Goal: Task Accomplishment & Management: Complete application form

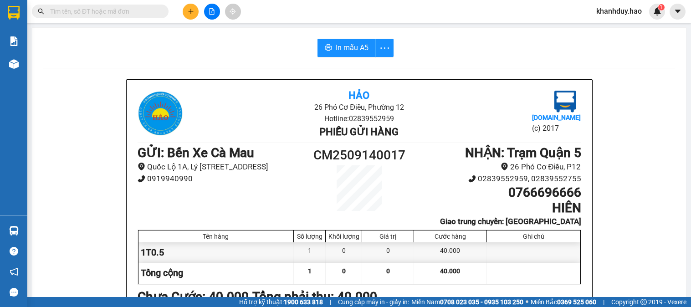
click at [183, 11] on div at bounding box center [212, 12] width 68 height 16
click at [183, 11] on button at bounding box center [191, 12] width 16 height 16
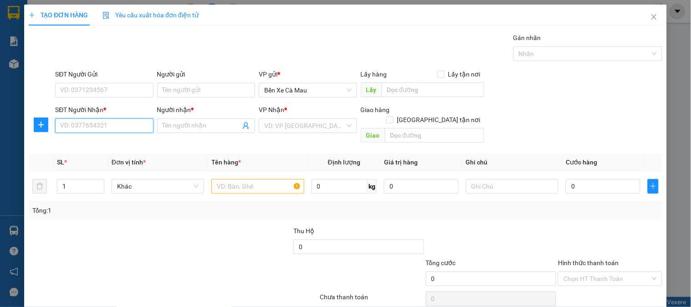
click at [78, 127] on input "SĐT Người Nhận *" at bounding box center [104, 126] width 98 height 15
click at [126, 140] on div "0913893503 - HÙNG" at bounding box center [103, 144] width 86 height 10
type input "0913893503"
type input "HÙNG"
checkbox input "true"
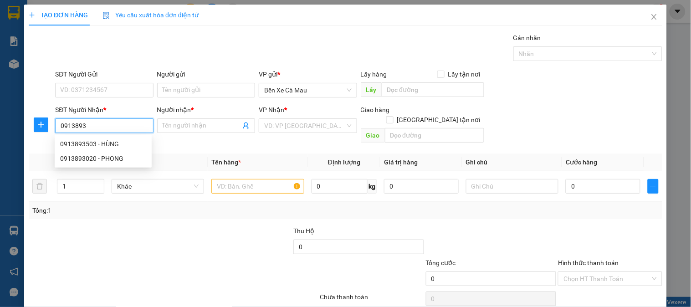
type input "q10"
type input "40.000"
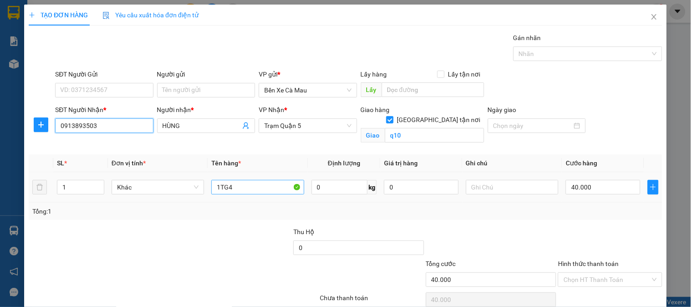
type input "0913893503"
click at [248, 188] on input "1TG4" at bounding box center [257, 187] width 93 height 15
type input "1TG"
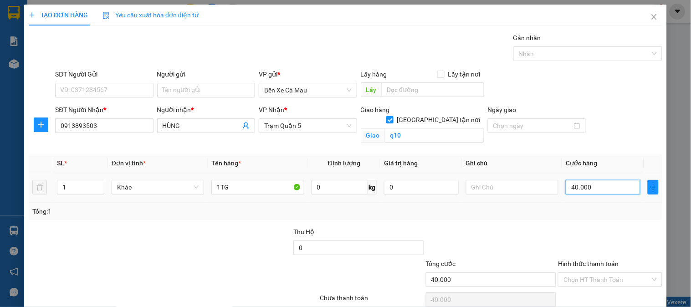
type input "0"
click at [598, 190] on input "0" at bounding box center [603, 187] width 75 height 15
type input "0"
type input "003"
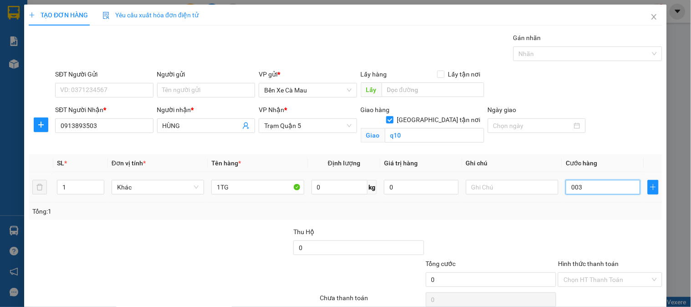
type input "3"
type input "30"
type input "0.030"
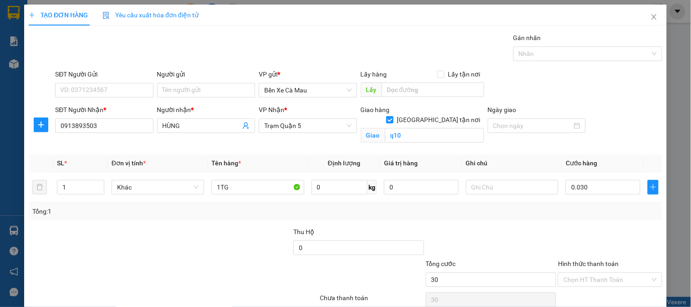
type input "30.000"
click at [603, 129] on div "SĐT Người Nhận * 0913893503 Người nhận * HÙNG VP Nhận * Trạm [GEOGRAPHIC_DATA] …" at bounding box center [358, 126] width 611 height 43
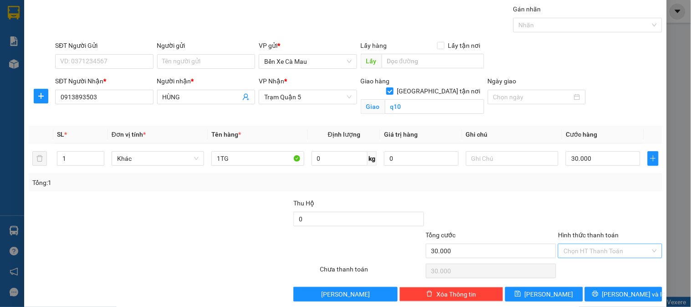
scroll to position [41, 0]
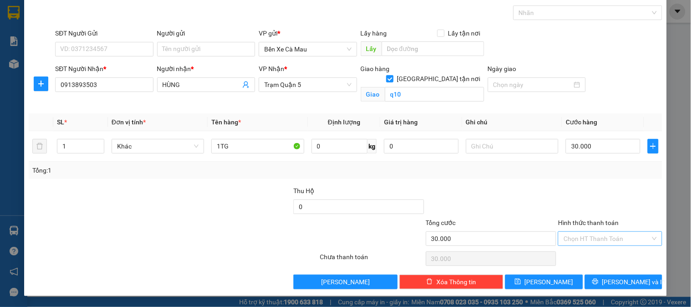
click at [627, 235] on input "Hình thức thanh toán" at bounding box center [607, 239] width 87 height 14
click at [582, 255] on div "Tại văn phòng" at bounding box center [605, 257] width 92 height 10
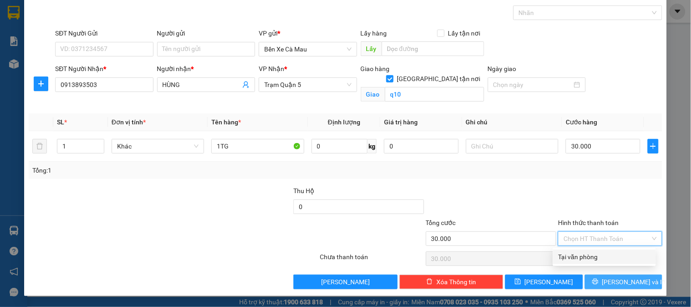
type input "0"
click at [594, 289] on button "[PERSON_NAME] và In" at bounding box center [623, 282] width 77 height 15
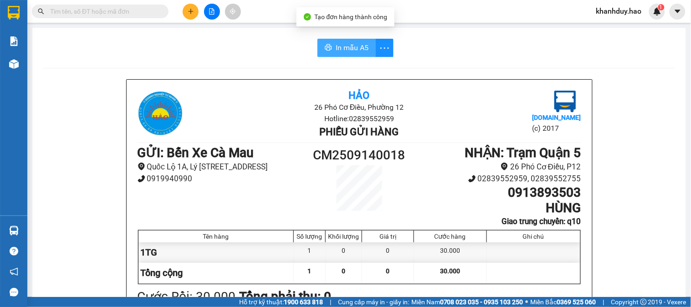
click at [343, 55] on button "In mẫu A5" at bounding box center [347, 48] width 58 height 18
click at [344, 52] on span "In mẫu A5" at bounding box center [352, 47] width 33 height 11
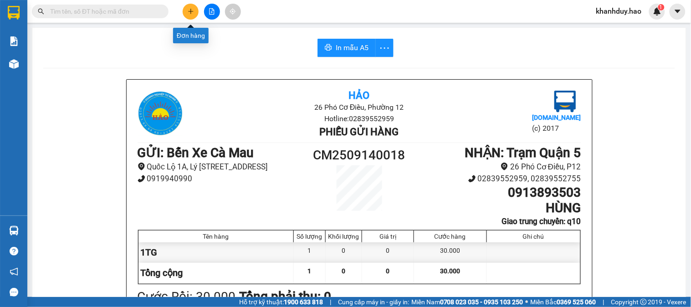
click at [190, 14] on icon "plus" at bounding box center [191, 11] width 6 height 6
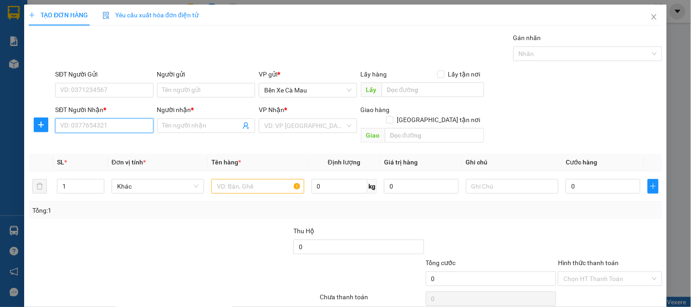
click at [99, 124] on input "SĐT Người Nhận *" at bounding box center [104, 126] width 98 height 15
type input "0944700380"
click at [209, 116] on div "Người nhận *" at bounding box center [206, 112] width 98 height 14
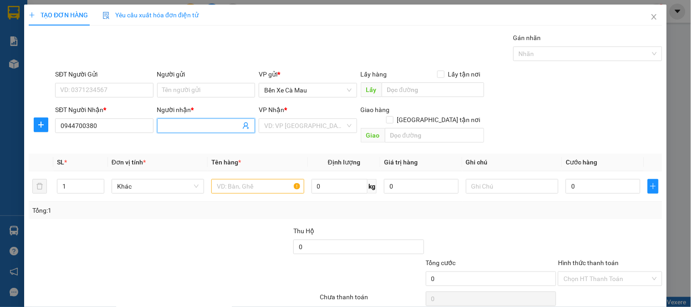
click at [208, 121] on input "Người nhận *" at bounding box center [202, 126] width 78 height 10
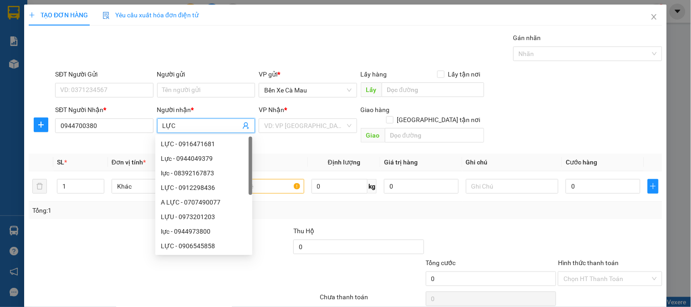
type input "LỰC"
click at [301, 131] on input "search" at bounding box center [304, 126] width 81 height 14
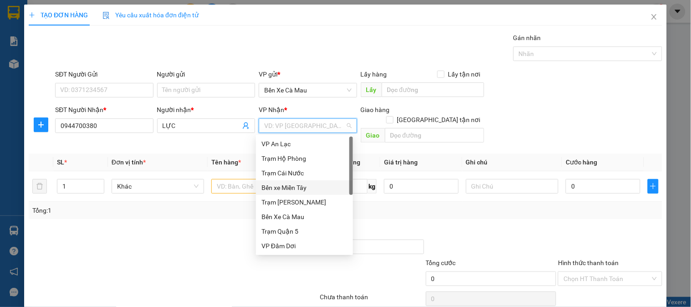
scroll to position [73, 0]
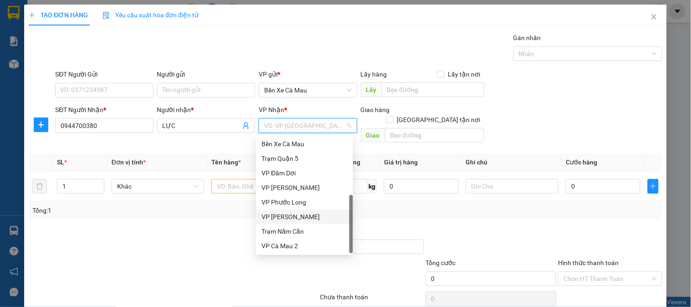
drag, startPoint x: 296, startPoint y: 217, endPoint x: 225, endPoint y: 184, distance: 78.5
click at [295, 217] on div "VP [PERSON_NAME]" at bounding box center [305, 217] width 86 height 10
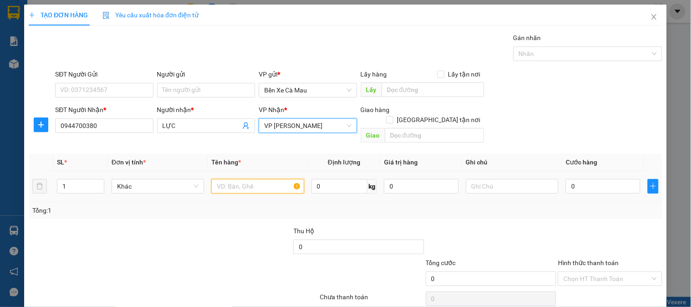
click at [225, 179] on input "text" at bounding box center [257, 186] width 93 height 15
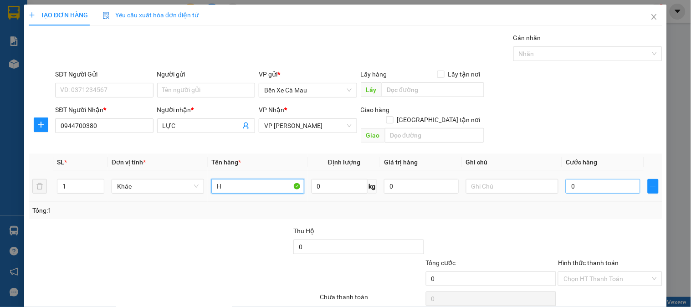
type input "H"
click at [587, 179] on input "0" at bounding box center [603, 186] width 75 height 15
type input "3"
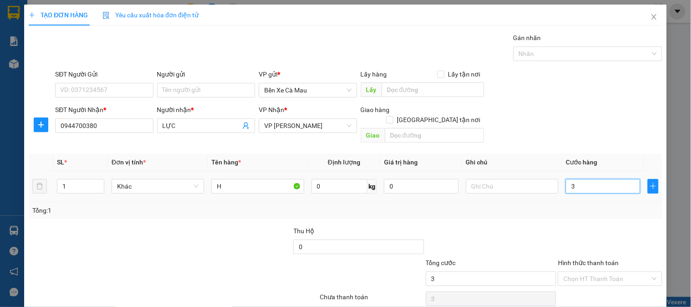
type input "30"
click at [615, 133] on div "SĐT Người Nhận * 0944700380 Người nhận * LỰC VP Nhận * VP Bạc Liêu Giao hàng Gi…" at bounding box center [358, 126] width 611 height 42
type input "30.000"
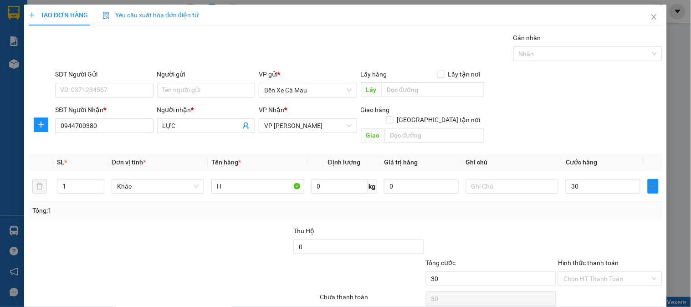
type input "30.000"
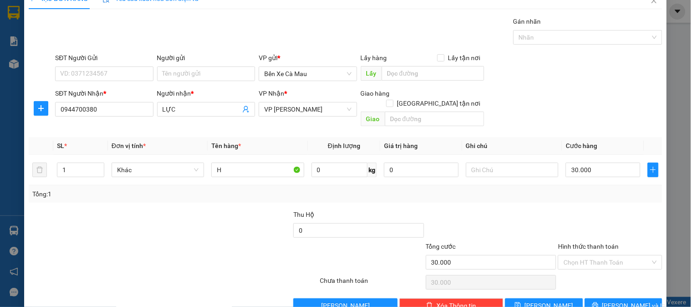
scroll to position [30, 0]
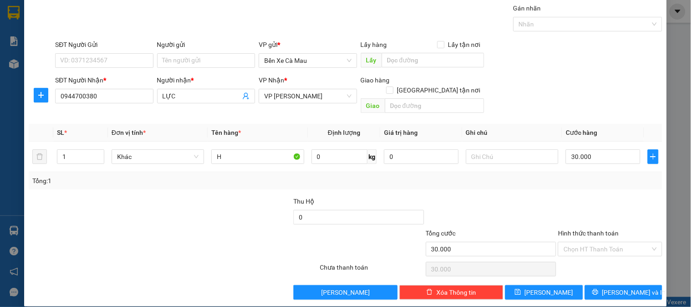
click at [613, 247] on div "Hình thức thanh toán Chọn HT Thanh Toán" at bounding box center [610, 244] width 104 height 32
click at [604, 245] on input "Hình thức thanh toán" at bounding box center [607, 249] width 87 height 14
click at [598, 251] on div "Tại văn phòng" at bounding box center [604, 258] width 103 height 15
type input "0"
click at [625, 288] on span "[PERSON_NAME] và In" at bounding box center [635, 293] width 64 height 10
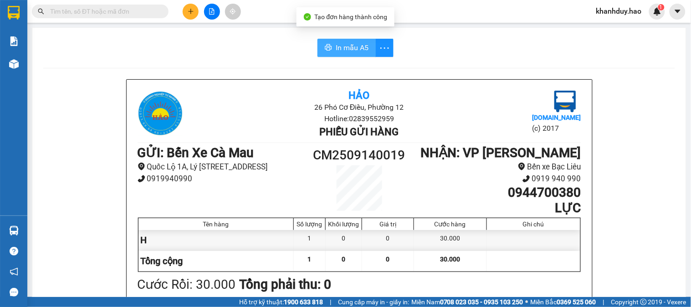
click at [343, 51] on span "In mẫu A5" at bounding box center [352, 47] width 33 height 11
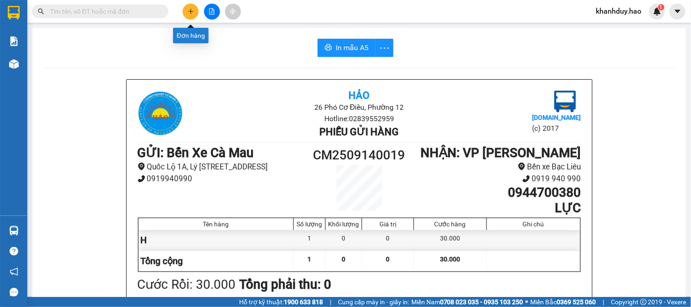
click at [197, 19] on div at bounding box center [212, 12] width 68 height 16
click at [195, 8] on button at bounding box center [191, 12] width 16 height 16
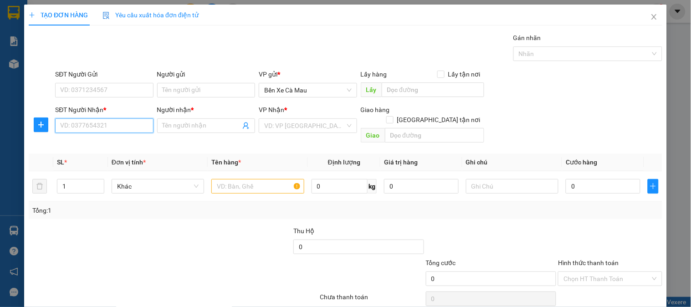
click at [122, 122] on input "SĐT Người Nhận *" at bounding box center [104, 126] width 98 height 15
click at [120, 152] on div "0911515975 - NHIỆM" at bounding box center [103, 158] width 97 height 15
type input "0911515975"
type input "NHIỆM"
type input "30.000"
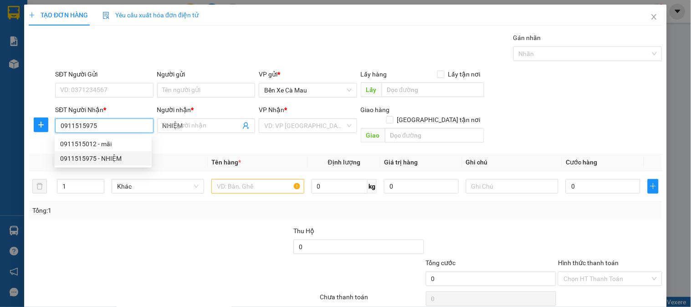
type input "30.000"
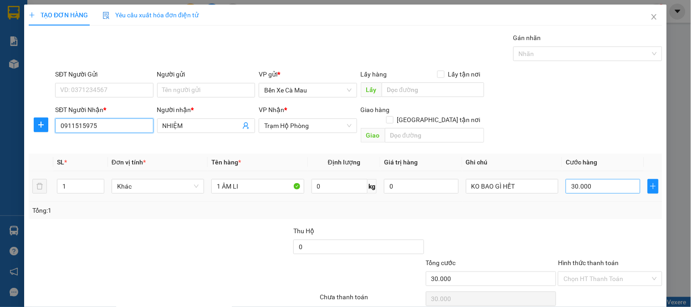
type input "0911515975"
click at [585, 179] on input "30.000" at bounding box center [603, 186] width 75 height 15
type input "0"
type input "004"
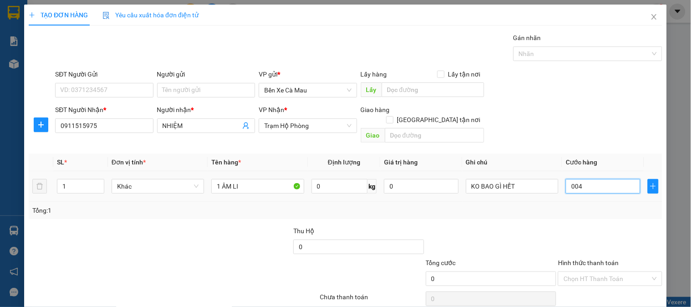
type input "4"
type input "40"
type input "0.040"
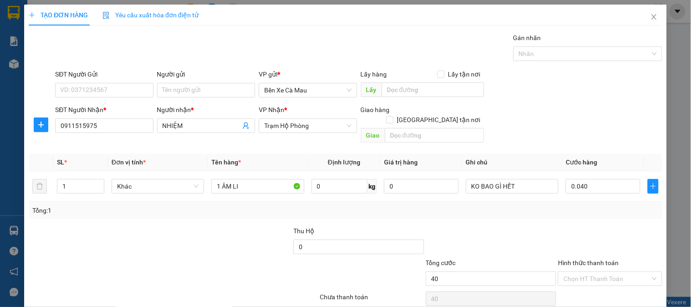
click at [570, 112] on div "SĐT Người Nhận * 0911515975 Người nhận * NHIỆM VP Nhận * Trạm Hộ Phòng Giao hàn…" at bounding box center [358, 126] width 611 height 42
type input "40.000"
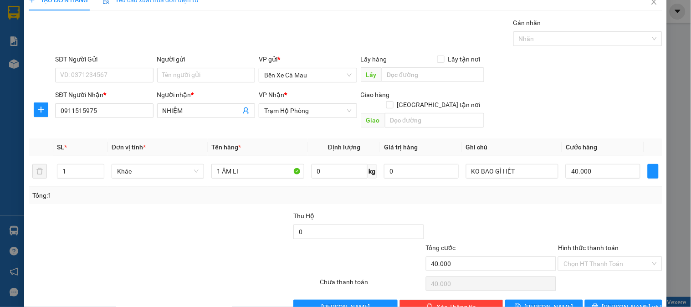
scroll to position [30, 0]
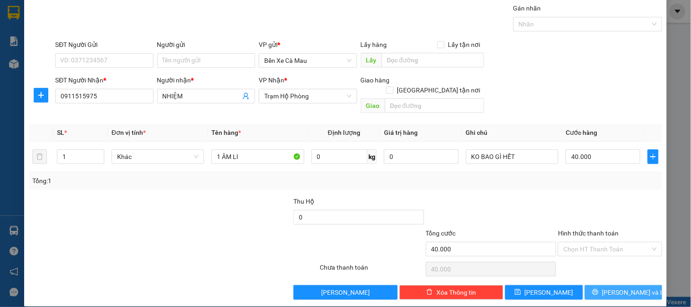
click at [587, 285] on button "[PERSON_NAME] và In" at bounding box center [623, 292] width 77 height 15
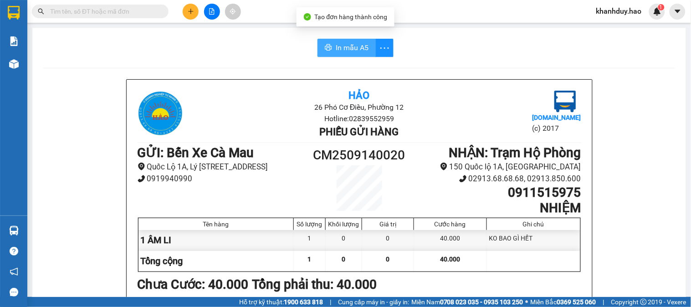
click at [318, 44] on button "In mẫu A5" at bounding box center [347, 48] width 58 height 18
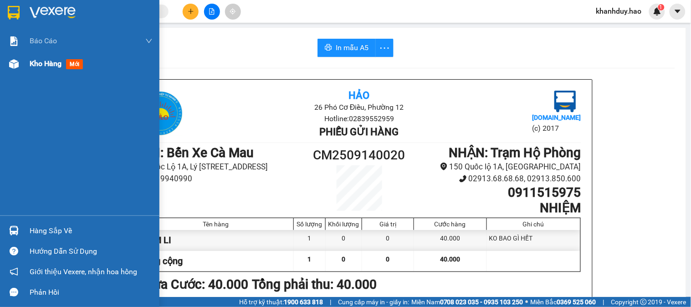
click at [14, 75] on div "Kho hàng mới" at bounding box center [80, 63] width 160 height 23
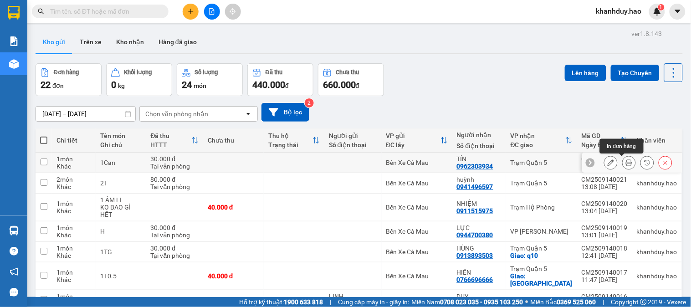
click at [626, 161] on icon at bounding box center [629, 163] width 6 height 6
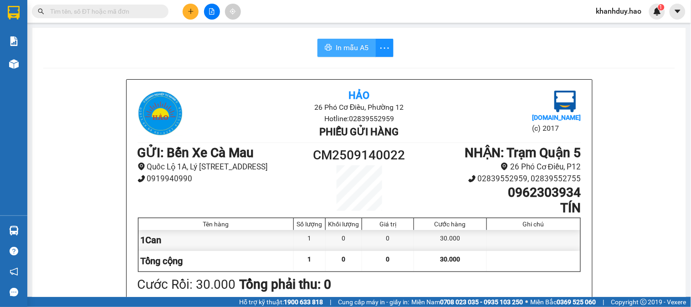
click at [356, 49] on span "In mẫu A5" at bounding box center [352, 47] width 33 height 11
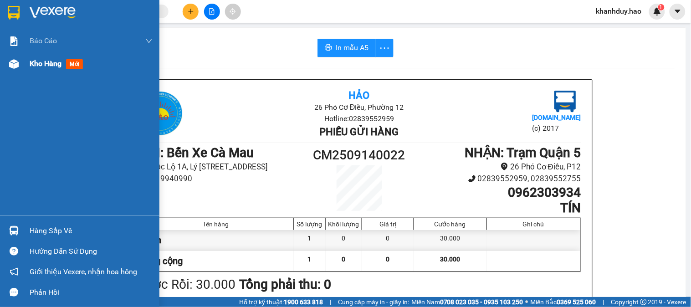
click at [17, 66] on img at bounding box center [14, 64] width 10 height 10
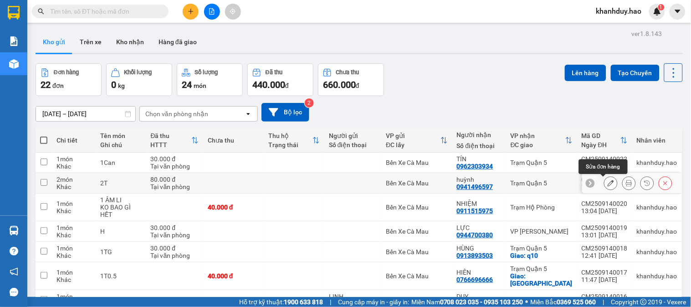
click at [608, 181] on icon at bounding box center [611, 183] width 6 height 6
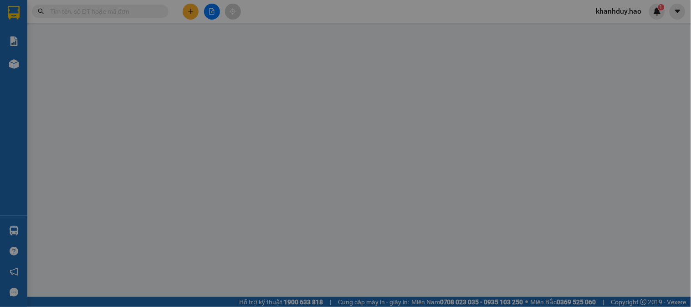
type input "0941496597"
type input "huỳnh"
type input "80.000"
type input "0"
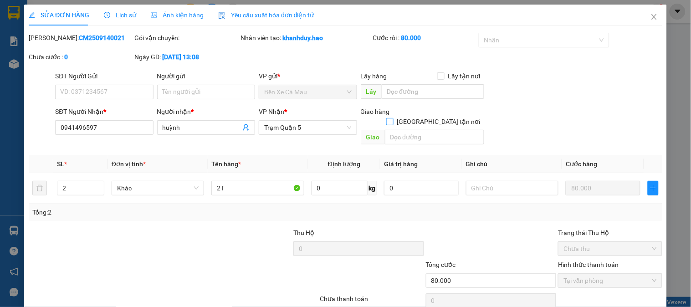
click at [436, 117] on label "[GEOGRAPHIC_DATA] tận nơi" at bounding box center [436, 122] width 98 height 10
click at [393, 118] on input "[GEOGRAPHIC_DATA] tận nơi" at bounding box center [390, 121] width 6 height 6
checkbox input "true"
click at [428, 134] on div "Giao" at bounding box center [423, 137] width 124 height 15
click at [428, 130] on input "text" at bounding box center [434, 137] width 99 height 15
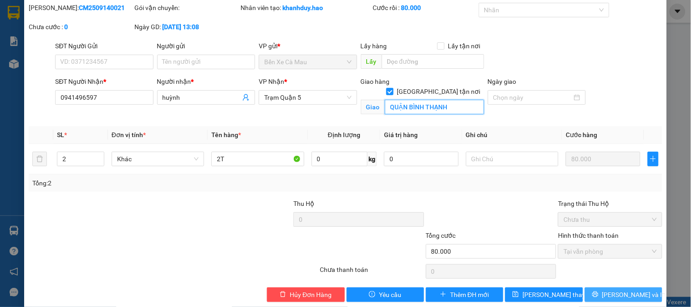
scroll to position [42, 0]
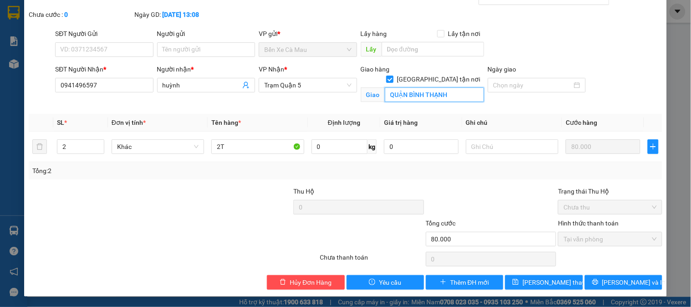
type input "QUẬN BÌNH THẠNH"
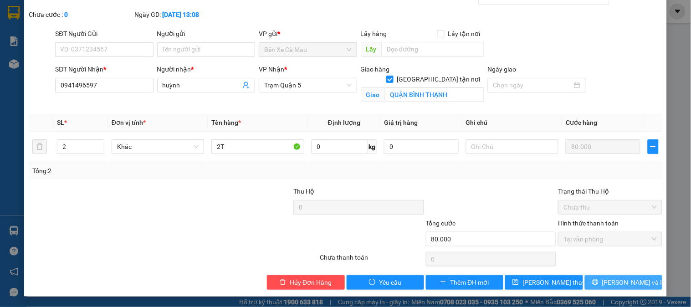
click at [613, 280] on span "[PERSON_NAME] và In" at bounding box center [635, 283] width 64 height 10
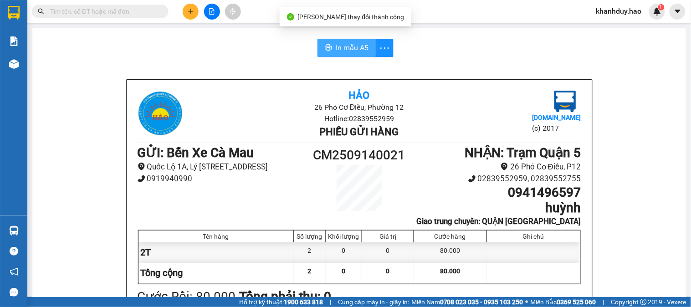
click at [339, 39] on button "In mẫu A5" at bounding box center [347, 48] width 58 height 18
click at [342, 52] on span "In mẫu A5" at bounding box center [352, 47] width 33 height 11
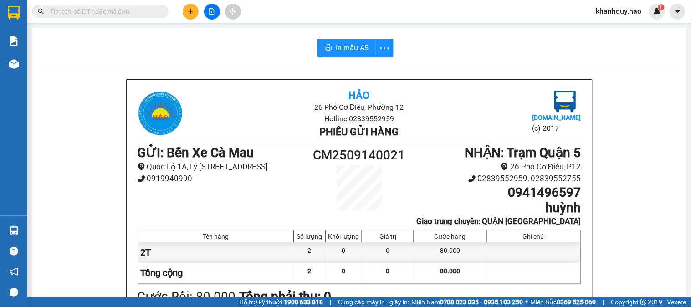
drag, startPoint x: 140, startPoint y: 192, endPoint x: 176, endPoint y: 230, distance: 52.2
click at [152, 210] on div "GỬI : Bến Xe Cà Mau Quốc Lộ 1A, [PERSON_NAME][STREET_ADDRESS] 0919940990 CM2509…" at bounding box center [360, 186] width 444 height 82
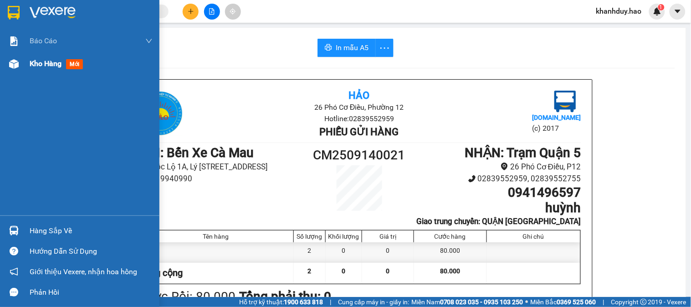
click at [47, 65] on span "Kho hàng" at bounding box center [46, 63] width 32 height 9
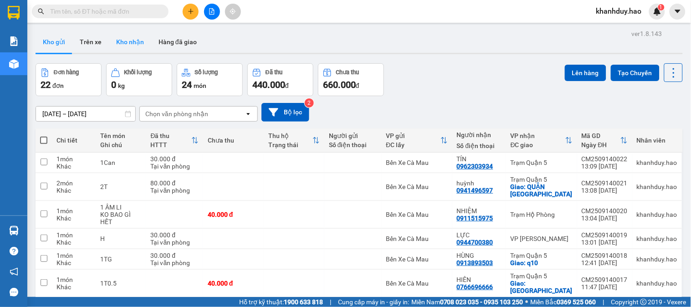
click at [131, 41] on button "Kho nhận" at bounding box center [130, 42] width 42 height 22
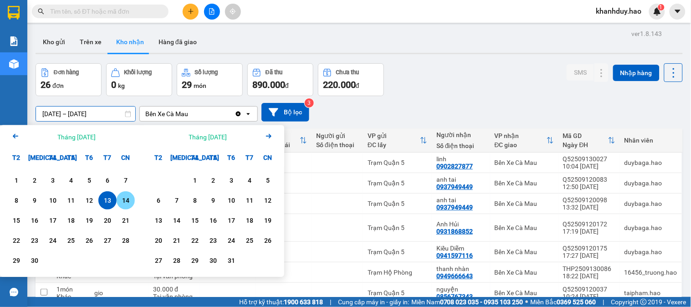
click at [120, 201] on div "14" at bounding box center [125, 200] width 13 height 11
type input "[DATE] – [DATE]"
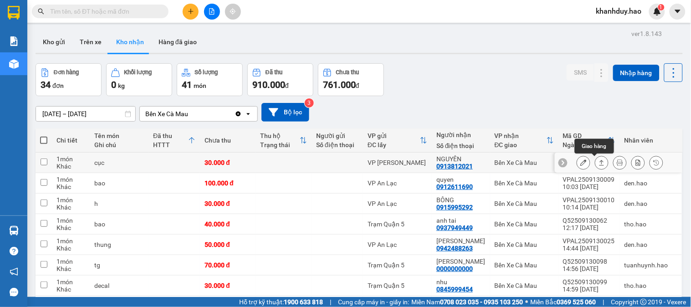
click at [599, 163] on icon at bounding box center [602, 163] width 6 height 6
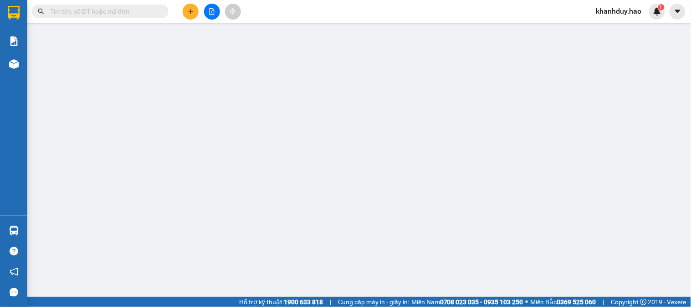
type input "0913812021"
type input "NGUYÊN"
type input "30.000"
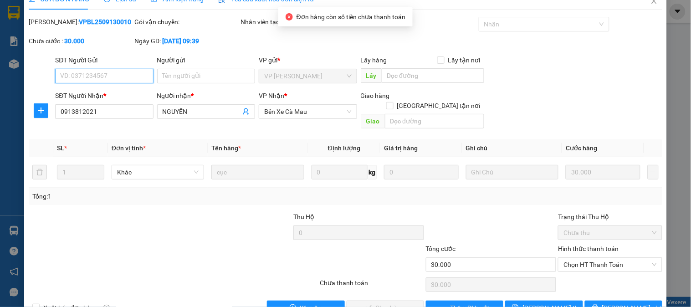
scroll to position [32, 0]
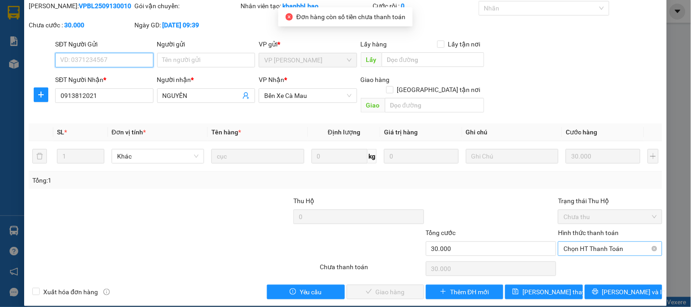
click at [587, 242] on span "Chọn HT Thanh Toán" at bounding box center [610, 249] width 93 height 14
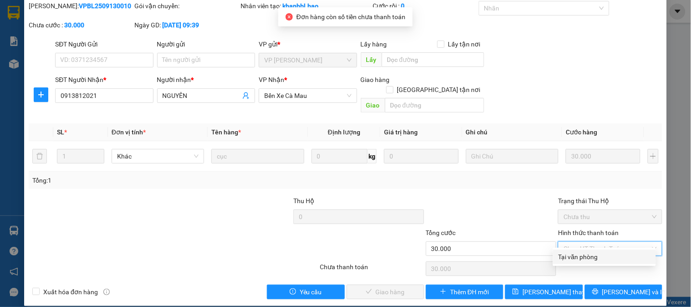
drag, startPoint x: 584, startPoint y: 259, endPoint x: 567, endPoint y: 262, distance: 16.6
click at [582, 259] on div "Tại văn phòng" at bounding box center [605, 257] width 92 height 10
type input "0"
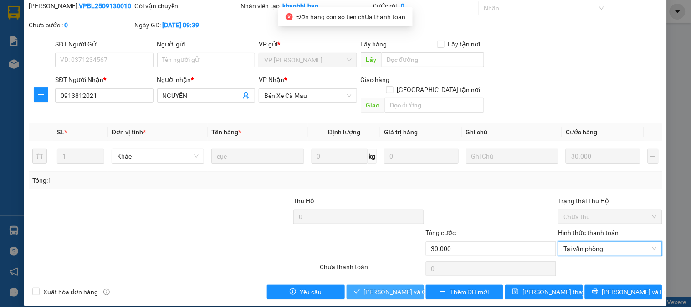
click at [382, 288] on button "[PERSON_NAME] và Giao hàng" at bounding box center [385, 292] width 77 height 15
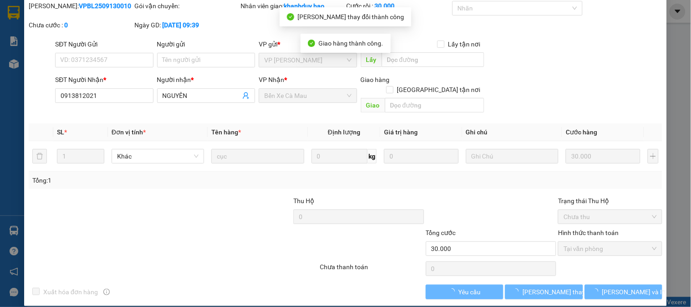
scroll to position [0, 0]
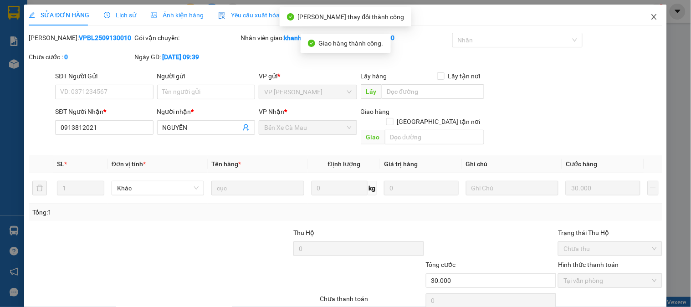
click at [651, 14] on icon "close" at bounding box center [654, 16] width 7 height 7
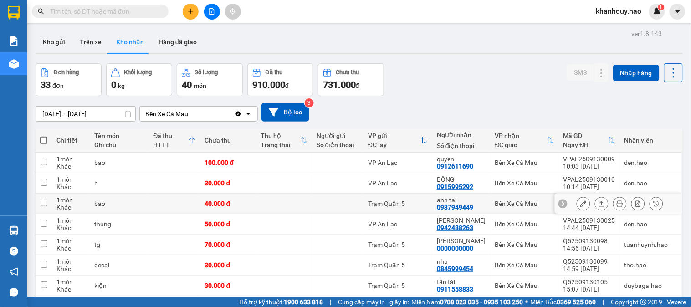
scroll to position [51, 0]
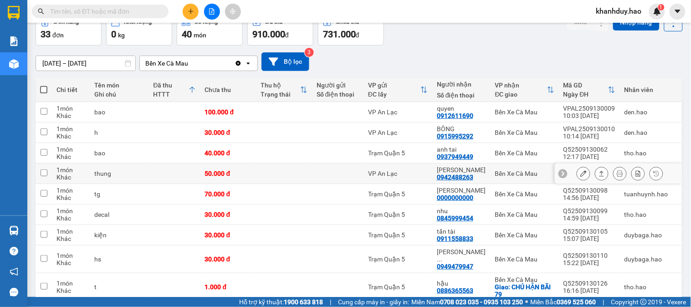
click at [600, 175] on icon at bounding box center [602, 173] width 5 height 5
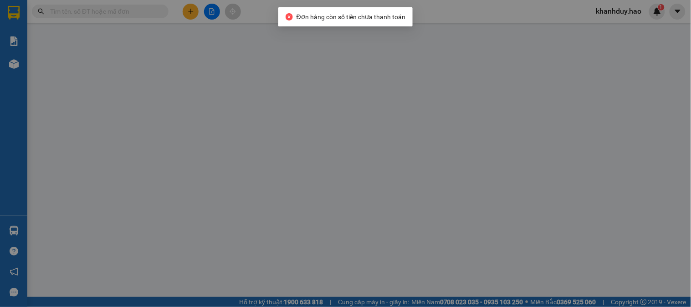
type input "0942488263"
type input "[PERSON_NAME]"
type input "50.000"
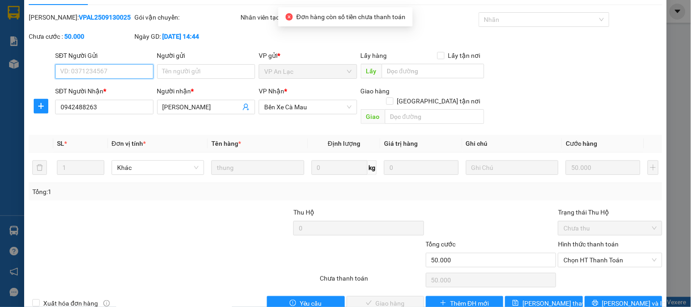
scroll to position [32, 0]
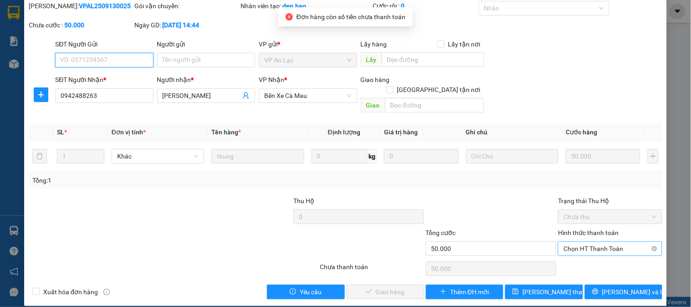
drag, startPoint x: 575, startPoint y: 237, endPoint x: 575, endPoint y: 242, distance: 4.6
click at [575, 242] on span "Chọn HT Thanh Toán" at bounding box center [610, 249] width 93 height 14
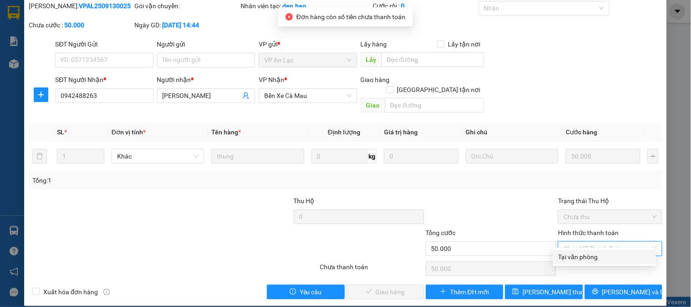
click at [577, 261] on div "Tại văn phòng" at bounding box center [605, 257] width 92 height 10
type input "0"
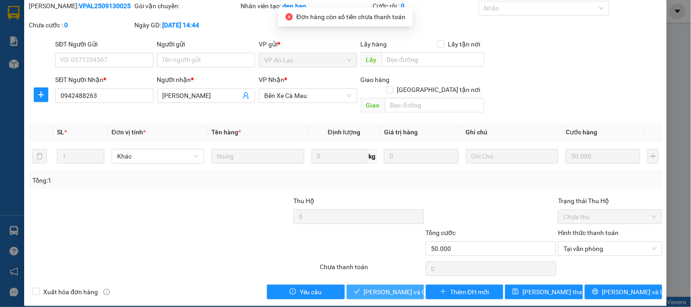
click at [397, 287] on span "[PERSON_NAME] và Giao hàng" at bounding box center [408, 292] width 88 height 10
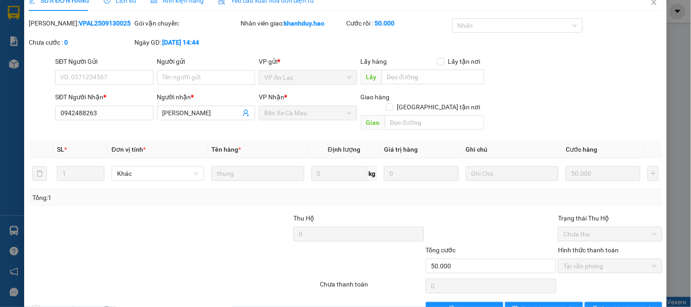
scroll to position [0, 0]
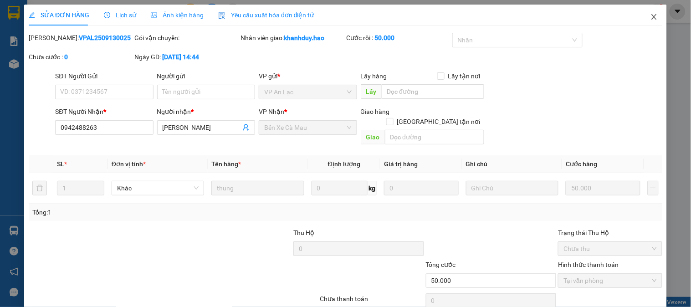
click at [651, 16] on icon "close" at bounding box center [654, 16] width 7 height 7
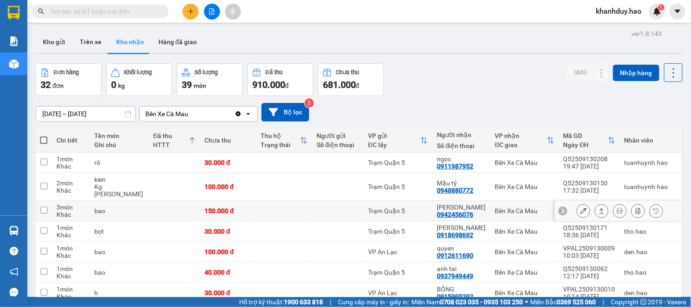
click at [596, 215] on button at bounding box center [602, 211] width 13 height 16
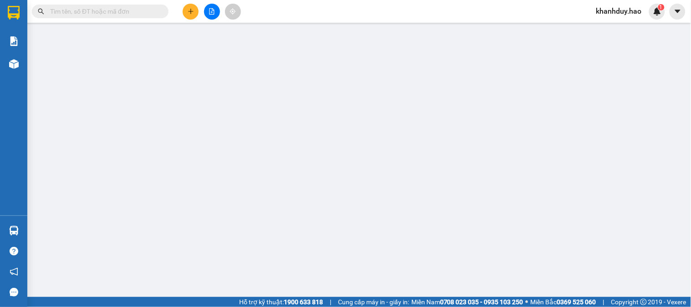
type input "0942456076"
type input "[PERSON_NAME]"
type input "150.000"
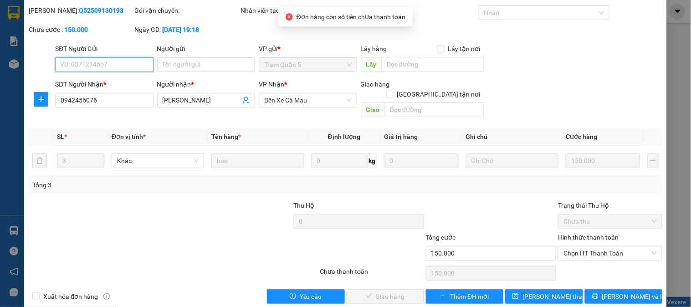
scroll to position [30, 0]
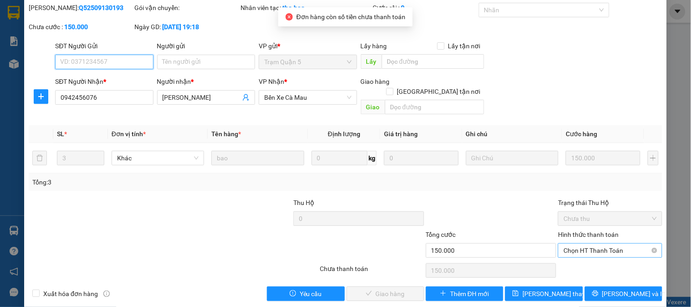
click at [595, 244] on span "Chọn HT Thanh Toán" at bounding box center [610, 251] width 93 height 14
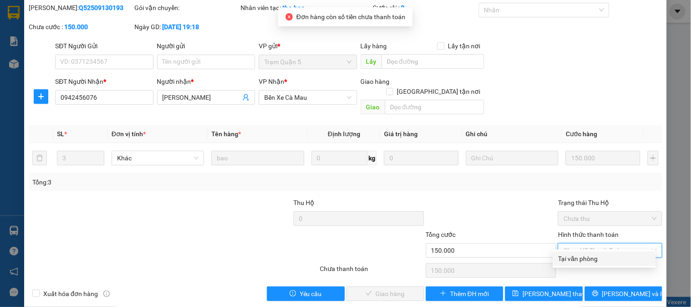
click at [590, 263] on div "Tại văn phòng" at bounding box center [605, 259] width 92 height 10
type input "0"
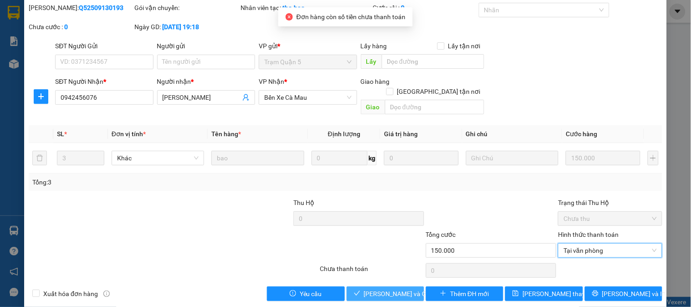
click at [384, 289] on span "[PERSON_NAME] và Giao hàng" at bounding box center [408, 294] width 88 height 10
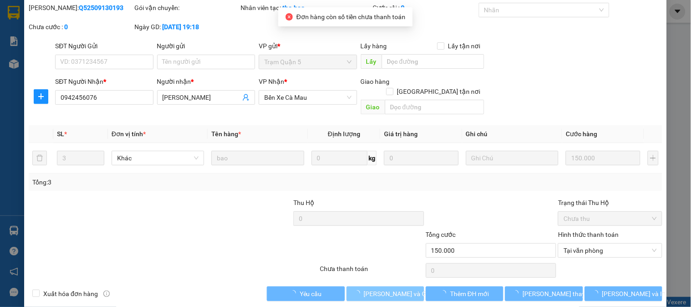
scroll to position [0, 0]
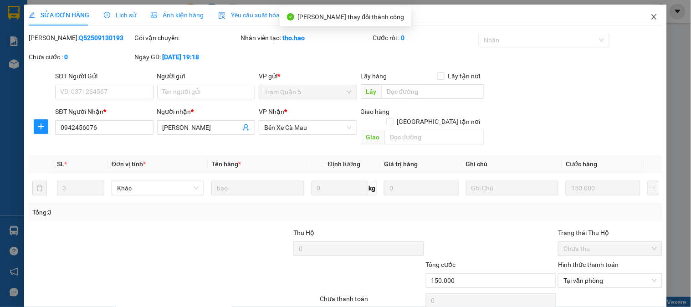
click at [642, 15] on span "Close" at bounding box center [655, 18] width 26 height 26
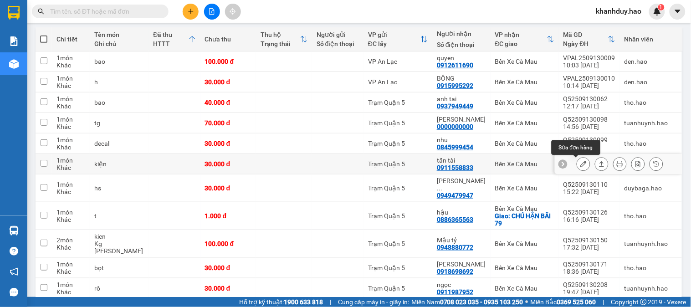
scroll to position [152, 0]
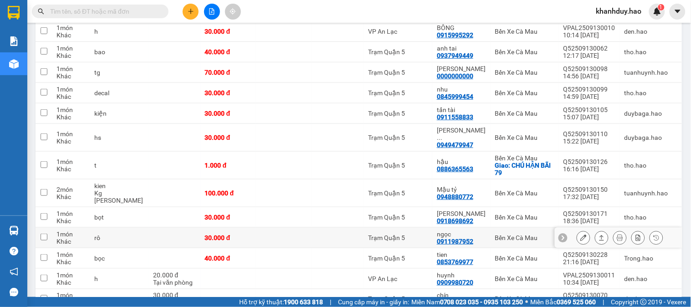
click at [596, 235] on button at bounding box center [602, 238] width 13 height 16
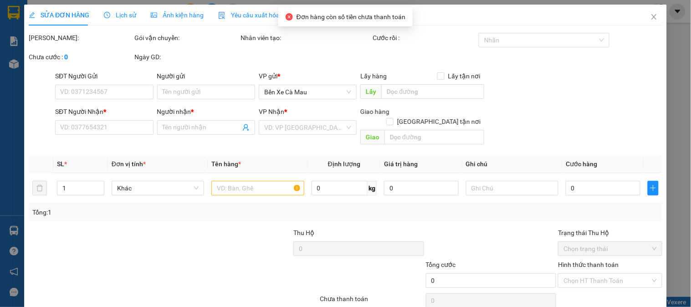
type input "0911987952"
type input "ngọc"
type input "30.000"
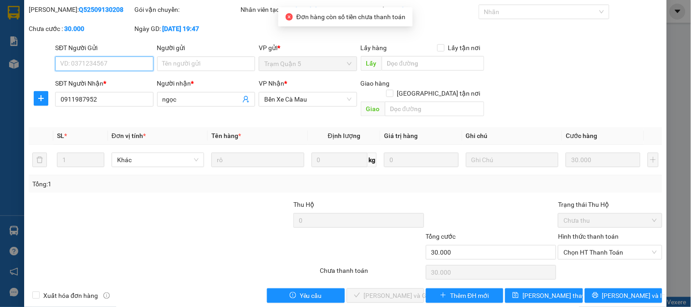
scroll to position [32, 0]
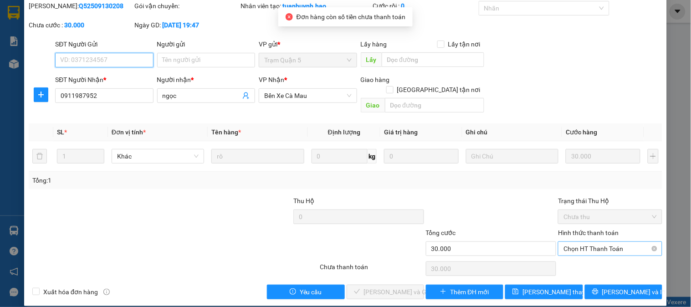
click at [589, 242] on span "Chọn HT Thanh Toán" at bounding box center [610, 249] width 93 height 14
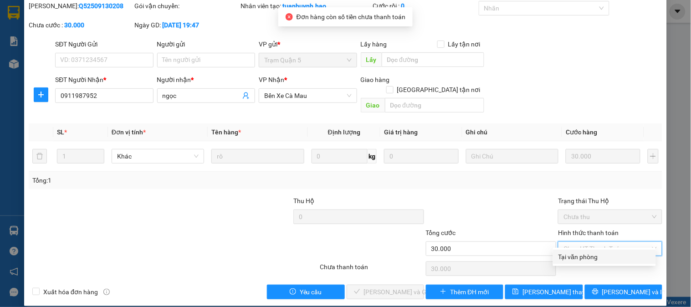
drag, startPoint x: 578, startPoint y: 257, endPoint x: 420, endPoint y: 281, distance: 160.1
click at [577, 257] on div "Tại văn phòng" at bounding box center [605, 257] width 92 height 10
type input "0"
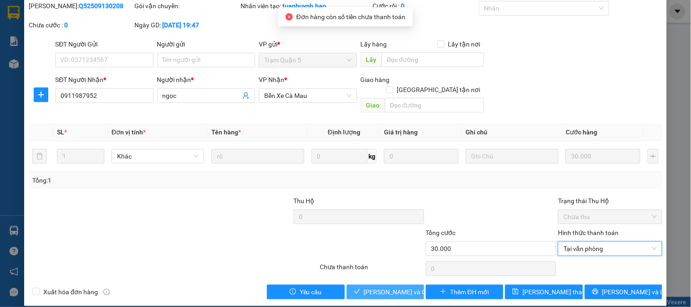
click at [397, 287] on span "[PERSON_NAME] và Giao hàng" at bounding box center [408, 292] width 88 height 10
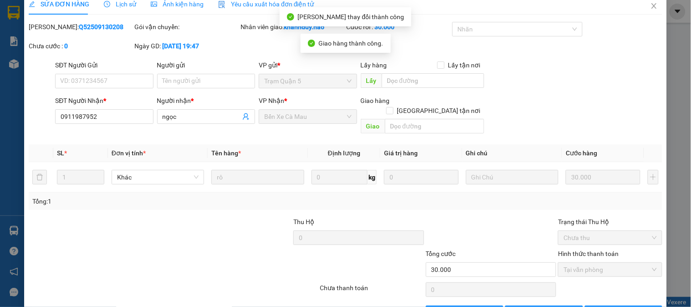
scroll to position [0, 0]
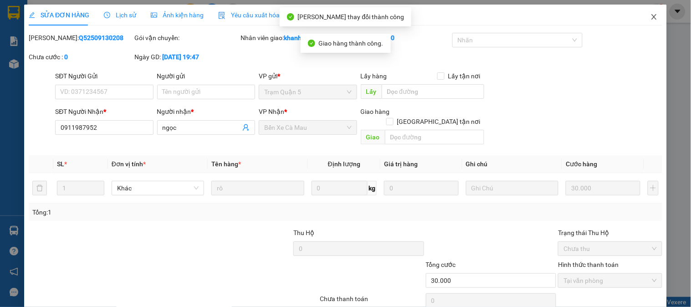
click at [648, 11] on span "Close" at bounding box center [655, 18] width 26 height 26
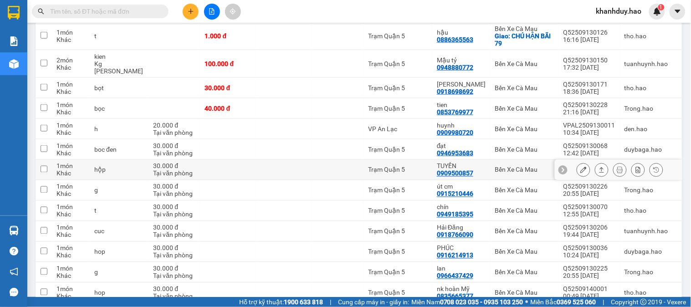
scroll to position [177, 0]
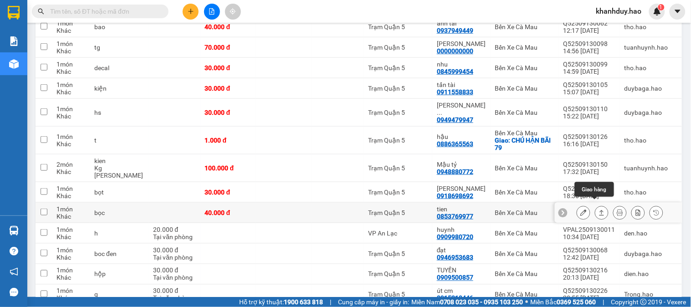
click at [596, 205] on button at bounding box center [602, 213] width 13 height 16
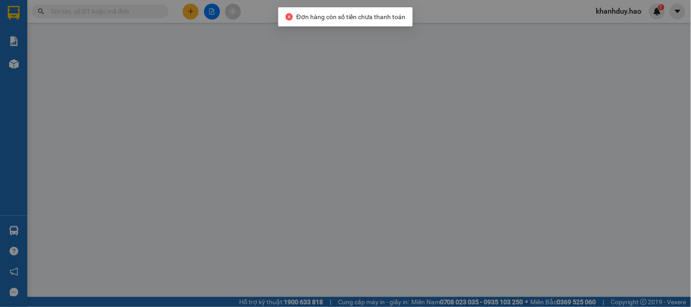
type input "0853769977"
type input "tien"
type input "40.000"
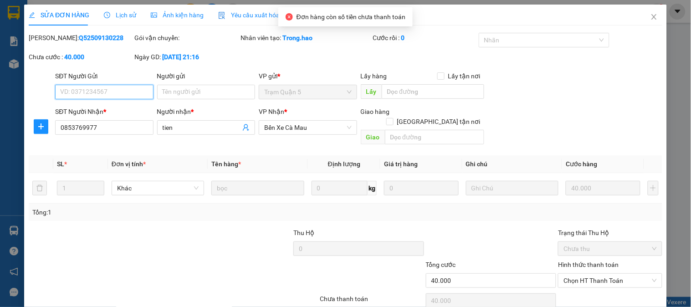
scroll to position [27, 0]
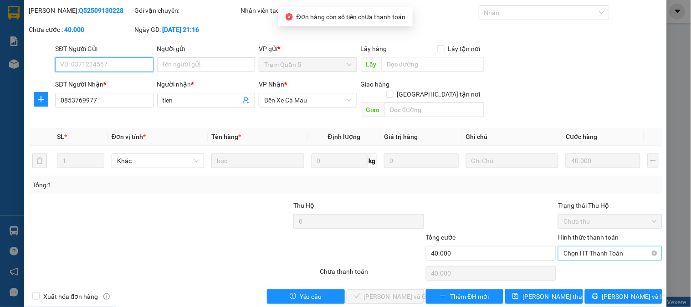
click at [594, 247] on span "Chọn HT Thanh Toán" at bounding box center [610, 254] width 93 height 14
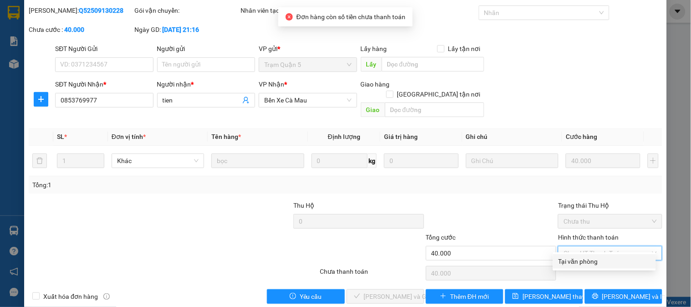
click at [593, 261] on div "Tại văn phòng" at bounding box center [605, 262] width 92 height 10
type input "0"
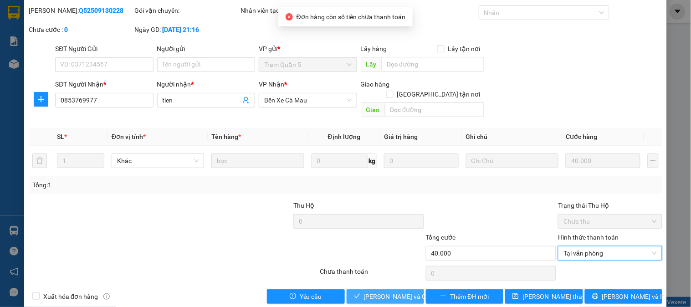
click at [376, 292] on span "[PERSON_NAME] và Giao hàng" at bounding box center [408, 297] width 88 height 10
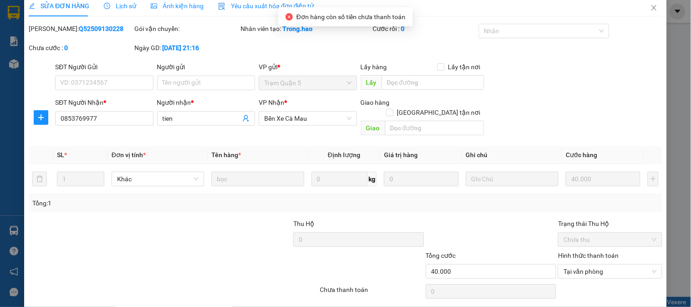
scroll to position [0, 0]
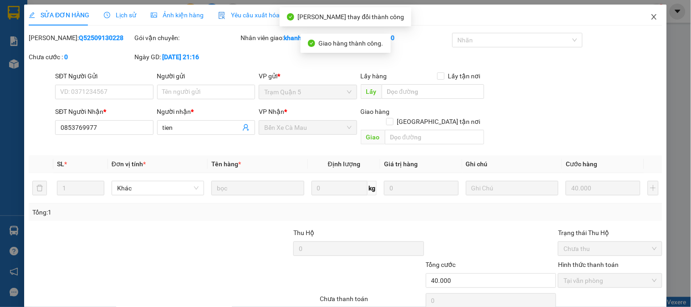
click at [645, 13] on span "Close" at bounding box center [655, 18] width 26 height 26
click at [645, 13] on span "khanhduy.hao" at bounding box center [619, 10] width 60 height 11
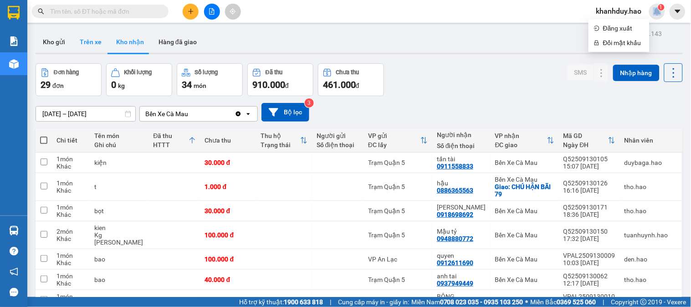
click at [98, 33] on button "Trên xe" at bounding box center [90, 42] width 36 height 22
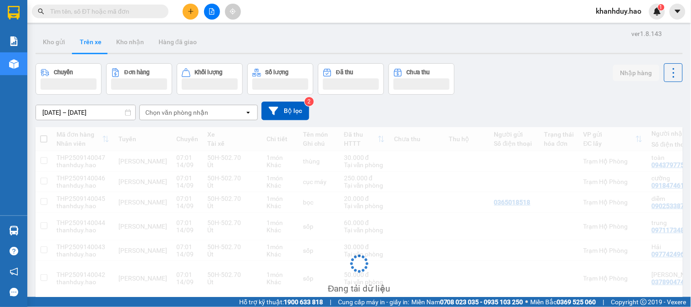
click at [171, 127] on div "ver 1.8.143 Kho gửi Trên xe Kho nhận Hàng đã giao Chuyến Đơn hàng Khối lượng Số…" at bounding box center [359, 222] width 655 height 391
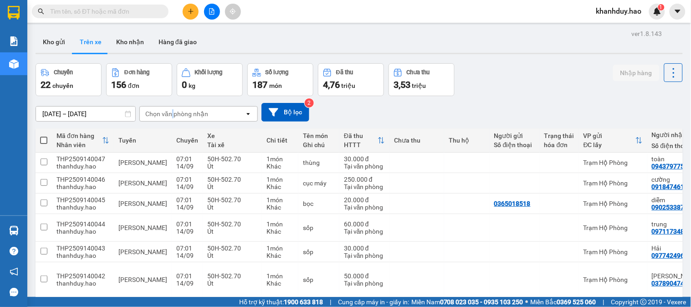
click at [174, 116] on div "Chọn văn phòng nhận" at bounding box center [176, 113] width 63 height 9
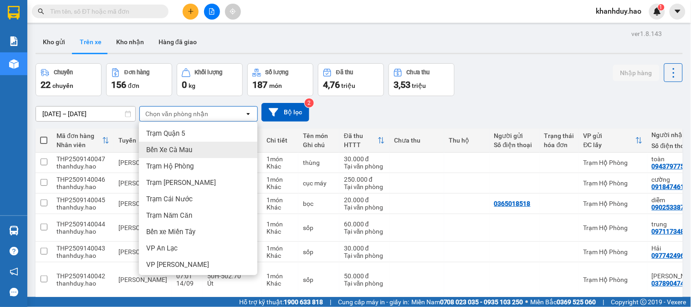
click at [179, 152] on span "Bến Xe Cà Mau" at bounding box center [169, 149] width 46 height 9
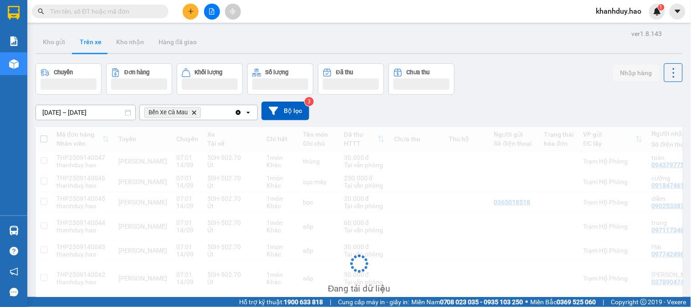
click at [97, 111] on input "[DATE] – [DATE]" at bounding box center [85, 112] width 99 height 15
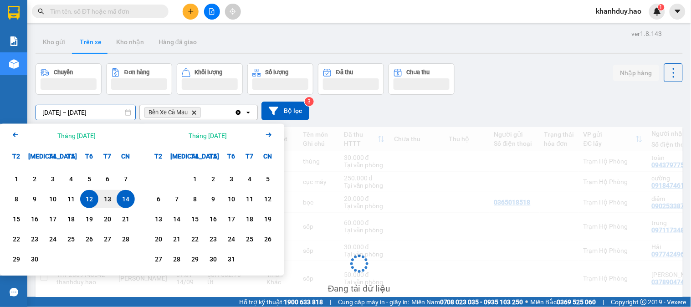
click at [128, 197] on div "14" at bounding box center [125, 199] width 13 height 11
type input "[DATE] – [DATE]"
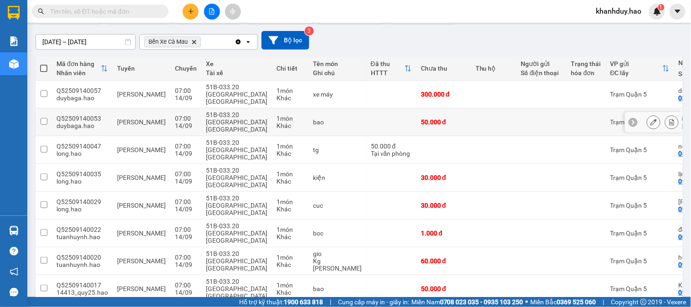
scroll to position [109, 0]
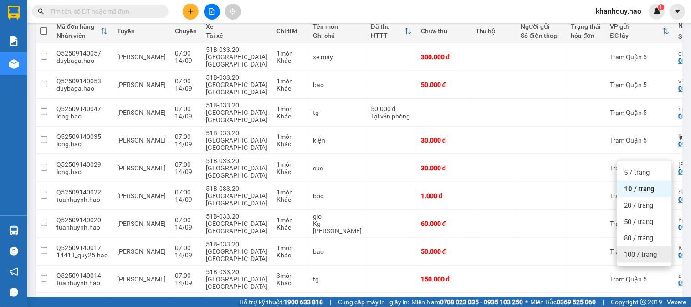
click at [641, 253] on span "100 / trang" at bounding box center [641, 254] width 33 height 9
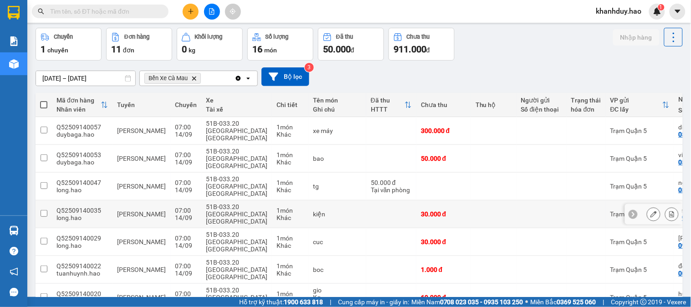
scroll to position [0, 0]
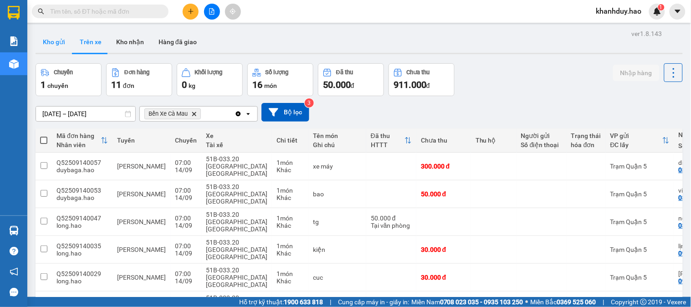
click at [55, 41] on button "Kho gửi" at bounding box center [54, 42] width 37 height 22
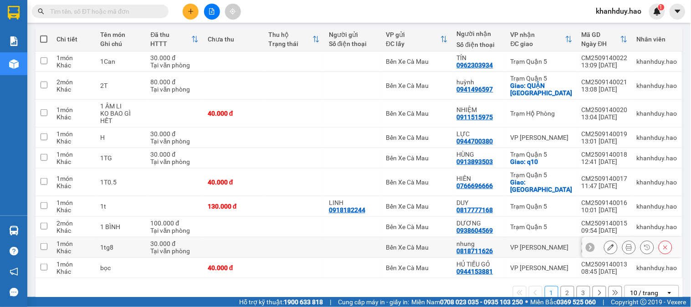
scroll to position [120, 0]
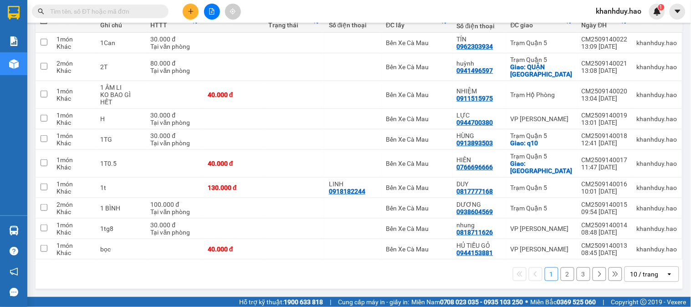
click at [653, 274] on div "10 / trang" at bounding box center [645, 274] width 41 height 15
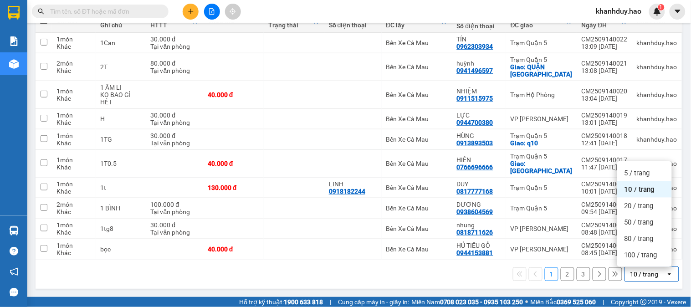
click at [653, 265] on ul "5 / trang 10 / trang 20 / trang 50 / trang 80 / trang 100 / trang" at bounding box center [645, 214] width 55 height 106
click at [650, 261] on div "100 / trang" at bounding box center [645, 255] width 55 height 16
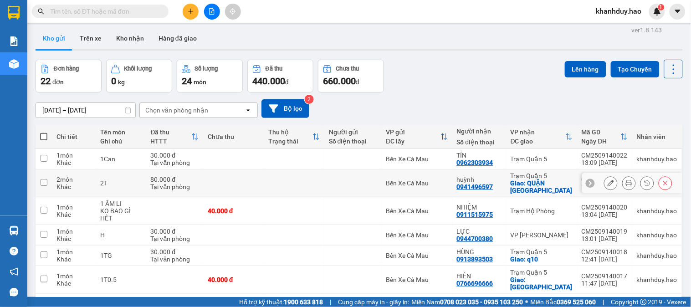
scroll to position [0, 0]
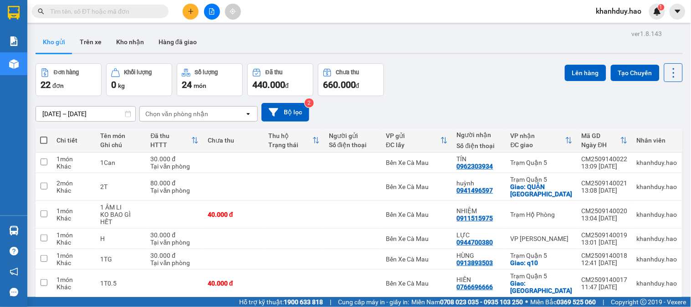
click at [43, 138] on span at bounding box center [43, 140] width 7 height 7
click at [44, 136] on input "checkbox" at bounding box center [44, 136] width 0 height 0
checkbox input "true"
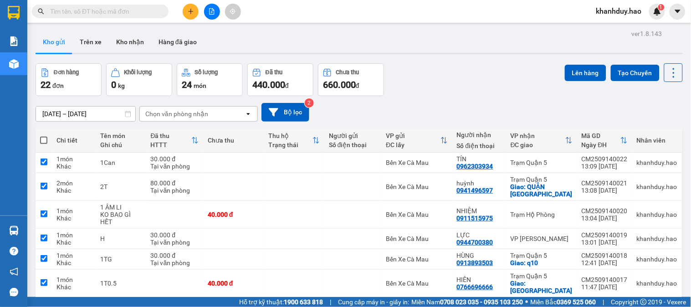
checkbox input "true"
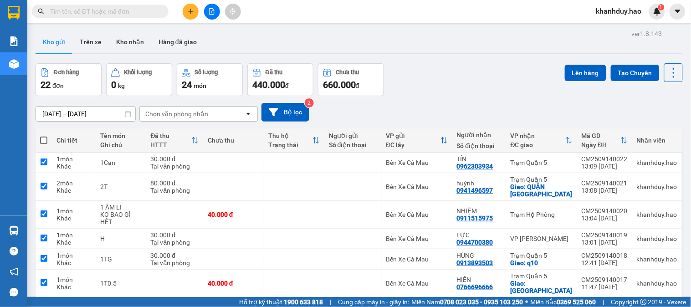
checkbox input "true"
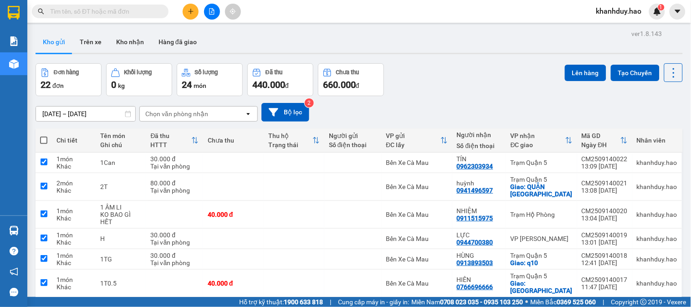
checkbox input "true"
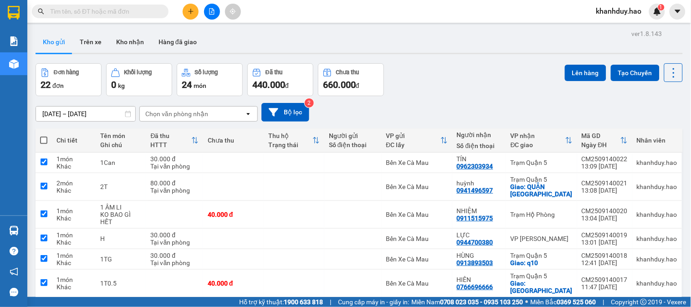
checkbox input "true"
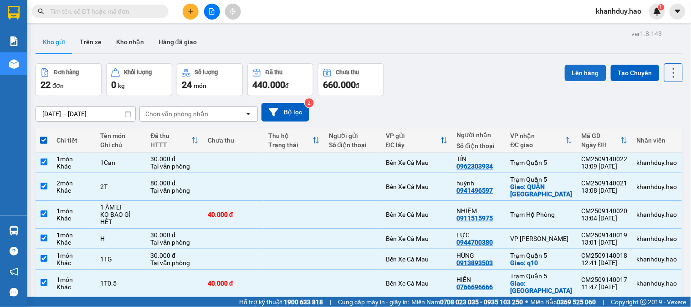
click at [575, 65] on button "Lên hàng" at bounding box center [585, 73] width 41 height 16
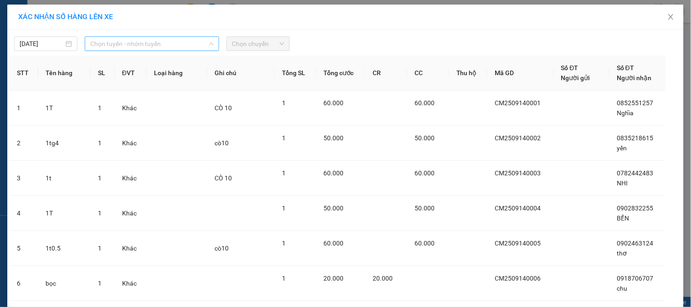
click at [158, 43] on span "Chọn tuyến - nhóm tuyến" at bounding box center [152, 44] width 124 height 14
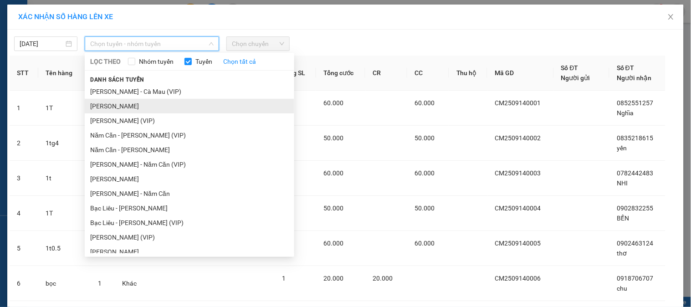
click at [145, 106] on li "[PERSON_NAME]" at bounding box center [190, 106] width 210 height 15
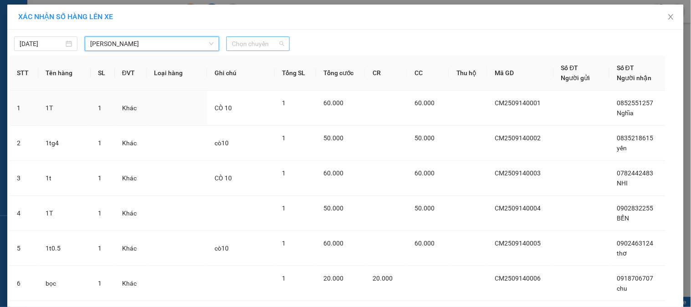
click at [272, 40] on span "Chọn chuyến" at bounding box center [258, 44] width 52 height 14
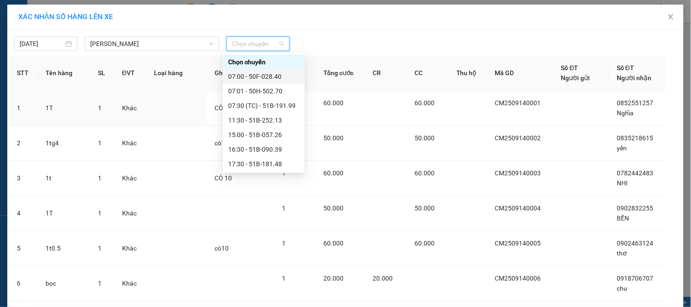
click at [266, 79] on div "07:00 - 50F-028.40" at bounding box center [263, 77] width 71 height 10
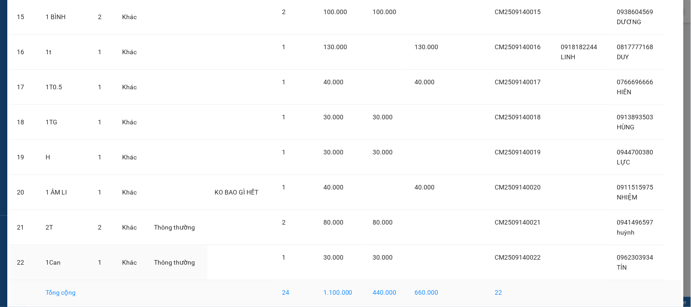
scroll to position [628, 0]
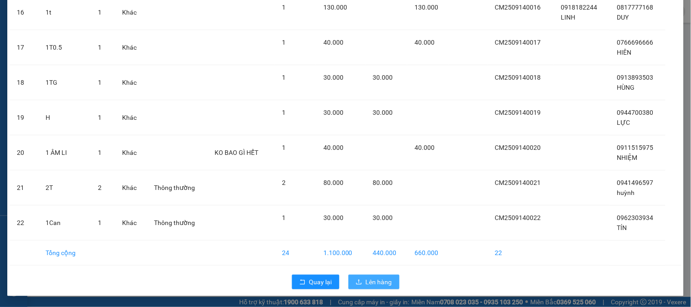
click at [367, 276] on button "Lên hàng" at bounding box center [374, 282] width 51 height 15
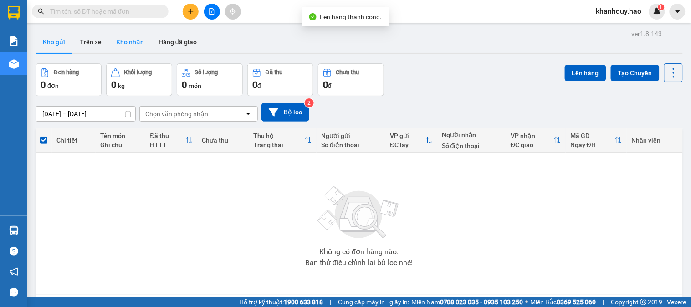
click at [130, 49] on button "Kho nhận" at bounding box center [130, 42] width 42 height 22
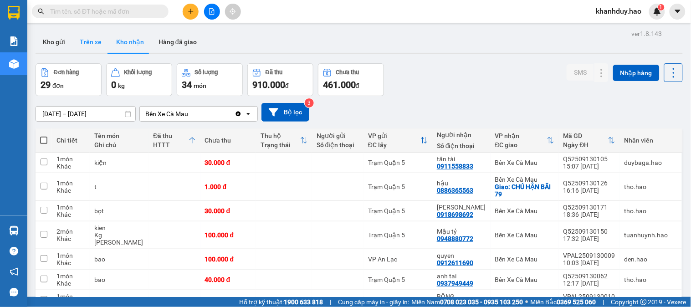
click at [77, 36] on button "Trên xe" at bounding box center [90, 42] width 36 height 22
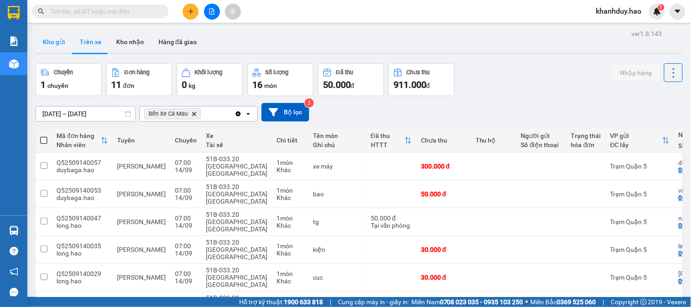
click at [55, 42] on button "Kho gửi" at bounding box center [54, 42] width 37 height 22
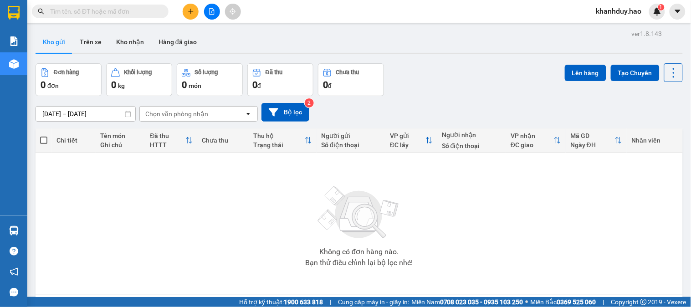
scroll to position [42, 0]
click at [76, 38] on button "Trên xe" at bounding box center [90, 42] width 36 height 22
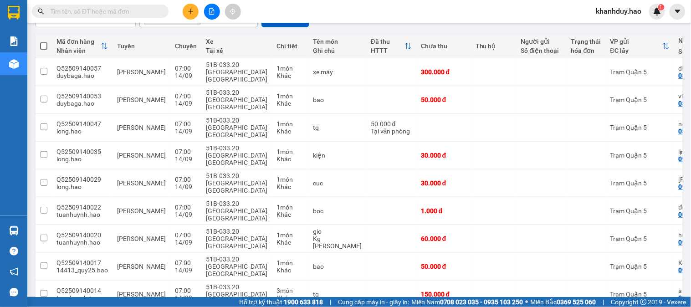
scroll to position [130, 0]
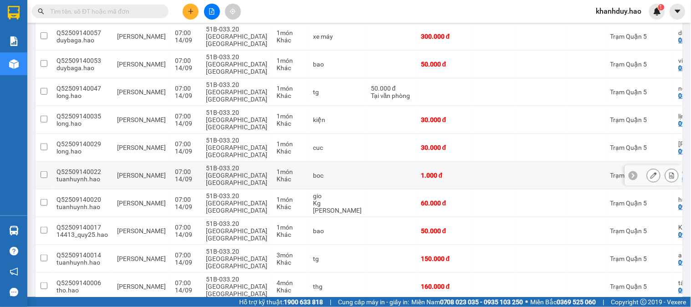
click at [651, 172] on icon at bounding box center [654, 175] width 6 height 6
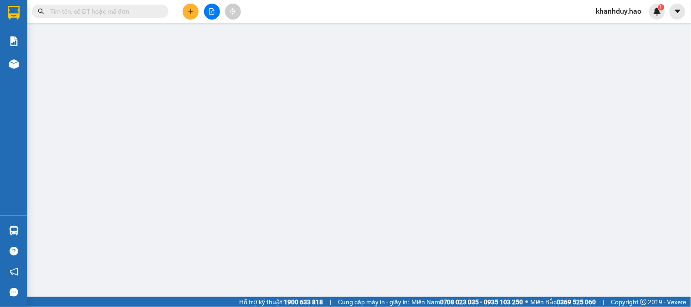
type input "0000000000"
type input "đô nha anh thái"
type input "1.000"
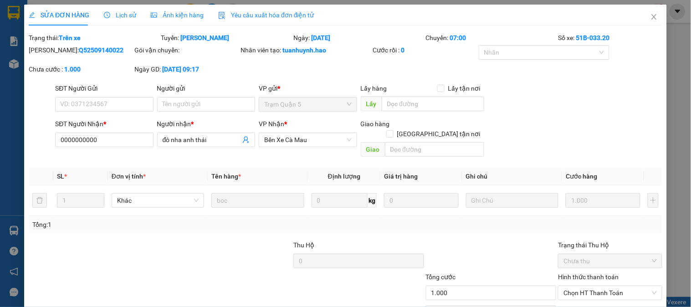
click at [174, 19] on div "Ảnh kiện hàng" at bounding box center [177, 15] width 53 height 10
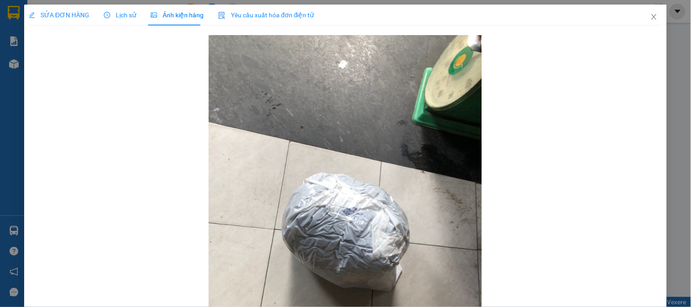
click at [663, 18] on div "SỬA ĐƠN HÀNG Lịch sử Ảnh kiện hàng Yêu cầu xuất hóa đơn điện tử Total Paid Fee …" at bounding box center [345, 153] width 691 height 307
click at [651, 15] on icon "close" at bounding box center [654, 16] width 7 height 7
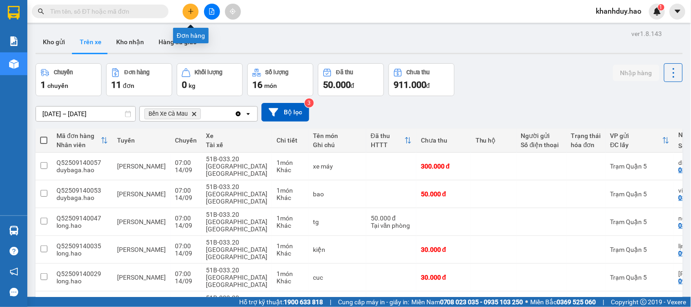
click at [189, 12] on icon "plus" at bounding box center [191, 11] width 6 height 6
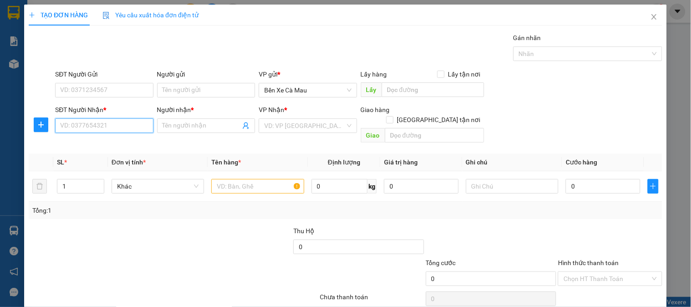
click at [88, 129] on input "SĐT Người Nhận *" at bounding box center [104, 126] width 98 height 15
type input "0938862623"
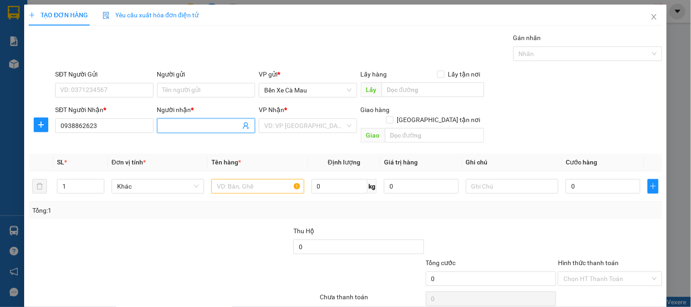
click at [176, 129] on input "Người nhận *" at bounding box center [202, 126] width 78 height 10
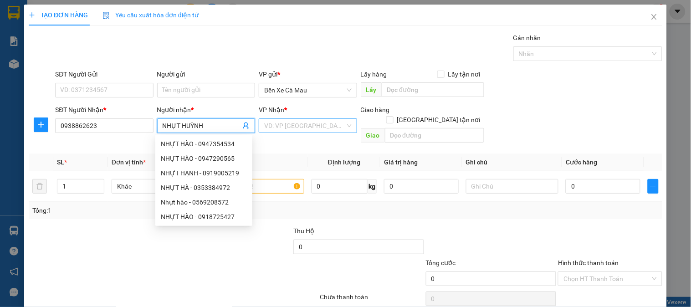
type input "NHỰT HUỲNH"
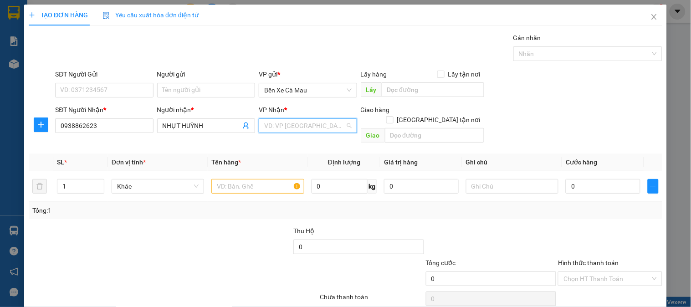
drag, startPoint x: 309, startPoint y: 129, endPoint x: 307, endPoint y: 181, distance: 52.4
click at [309, 129] on input "search" at bounding box center [304, 126] width 81 height 14
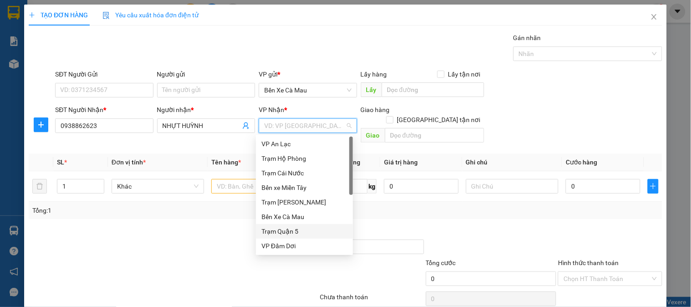
click at [307, 232] on div "Trạm Quận 5" at bounding box center [305, 232] width 86 height 10
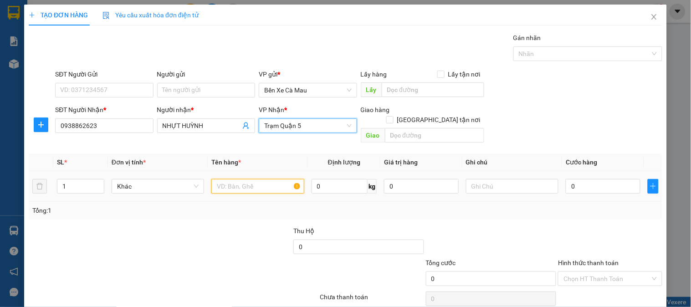
click at [244, 183] on input "text" at bounding box center [257, 186] width 93 height 15
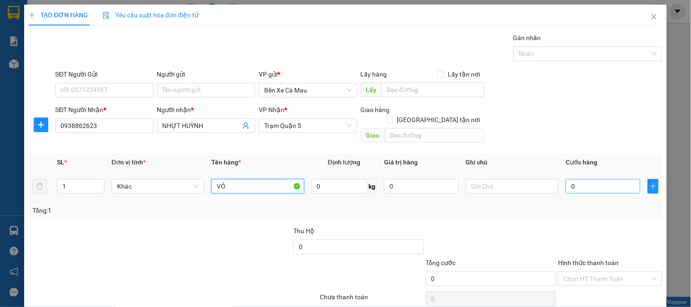
type input "VỎ"
click at [591, 179] on input "0" at bounding box center [603, 186] width 75 height 15
type input "004"
type input "4"
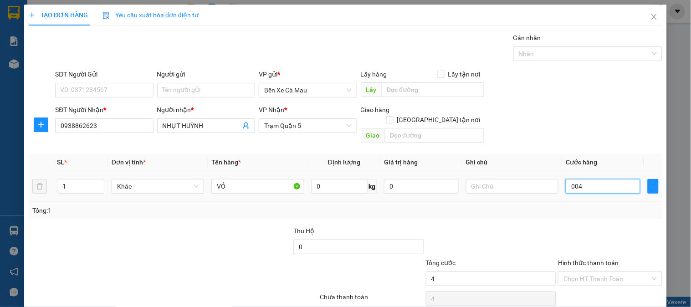
type input "0.040"
type input "40"
type input "40.000"
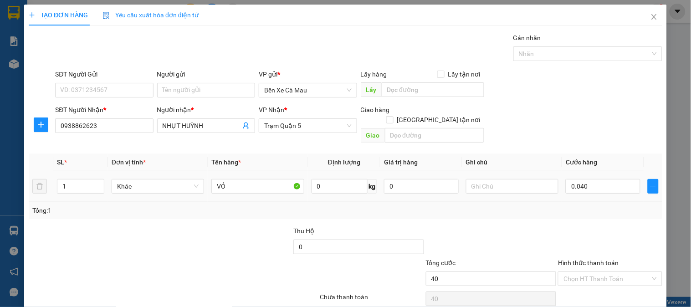
type input "40.000"
click at [607, 154] on th "Cước hàng" at bounding box center [603, 163] width 82 height 18
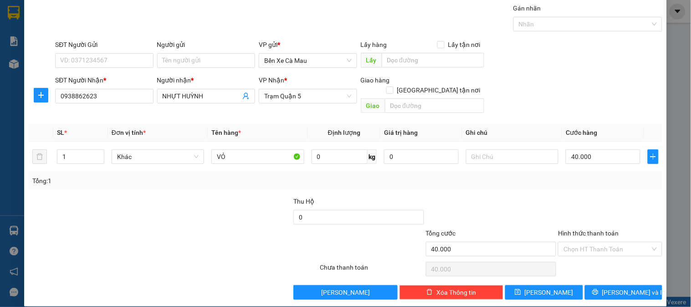
click at [603, 274] on div "Transit Pickup Surcharge Ids Transit Deliver Surcharge Ids Transit Deliver Surc…" at bounding box center [346, 151] width 634 height 297
click at [613, 288] on span "[PERSON_NAME] và In" at bounding box center [635, 293] width 64 height 10
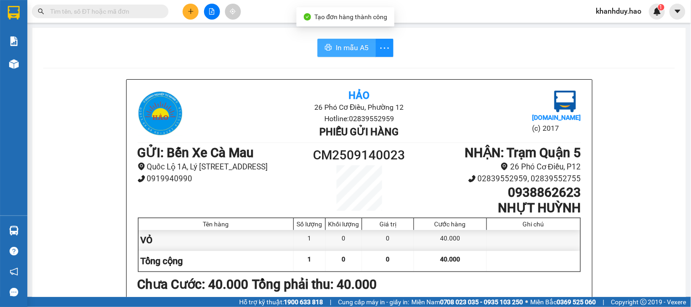
click at [332, 41] on button "In mẫu A5" at bounding box center [347, 48] width 58 height 18
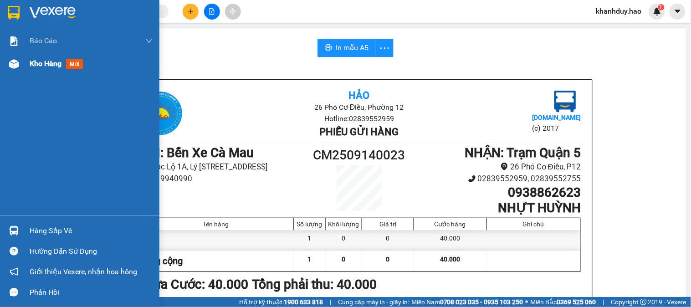
click at [30, 73] on div "Kho hàng mới" at bounding box center [91, 63] width 123 height 23
